Goal: Go to known website: Go to known website

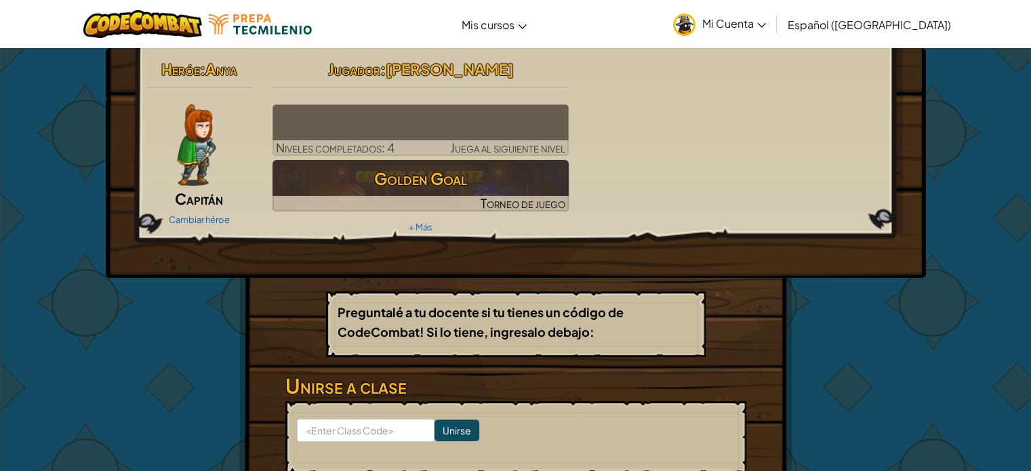
scroll to position [499, 0]
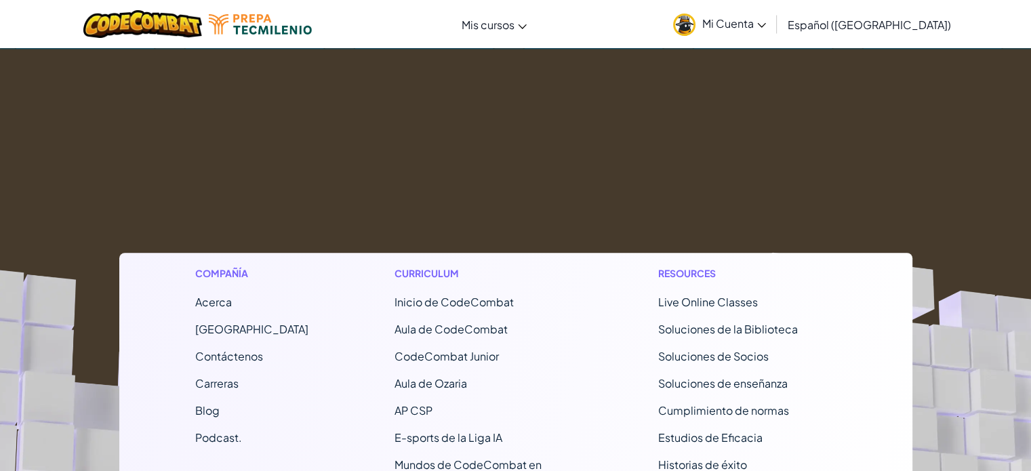
click at [938, 142] on footer "Compañía Acerca Centro de Ayuda Contáctenos Carreras Blog Podcast. Curriculum I…" at bounding box center [515, 424] width 1031 height 750
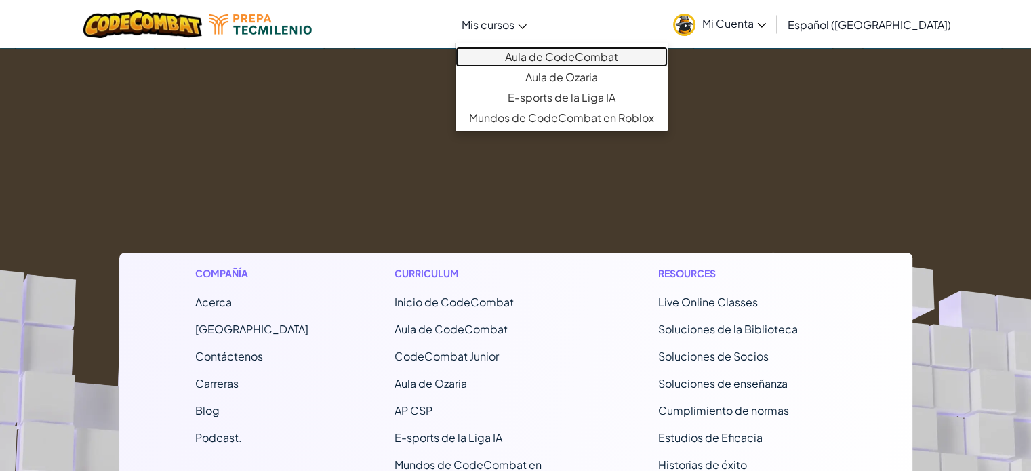
click at [550, 58] on link "Aula de CodeCombat" at bounding box center [562, 57] width 212 height 20
click at [596, 56] on link "Aula de CodeCombat" at bounding box center [562, 57] width 212 height 20
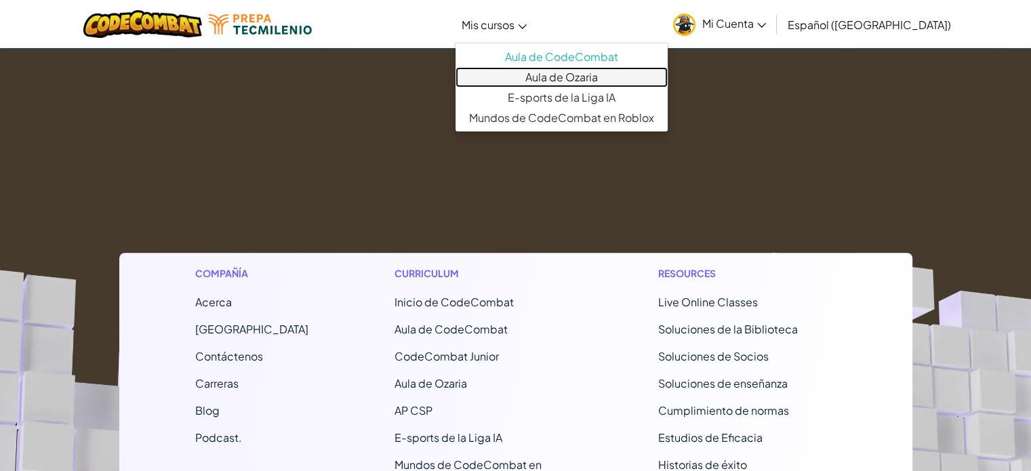
click at [588, 70] on link "Aula de Ozaria" at bounding box center [562, 77] width 212 height 20
